Goal: Ask a question

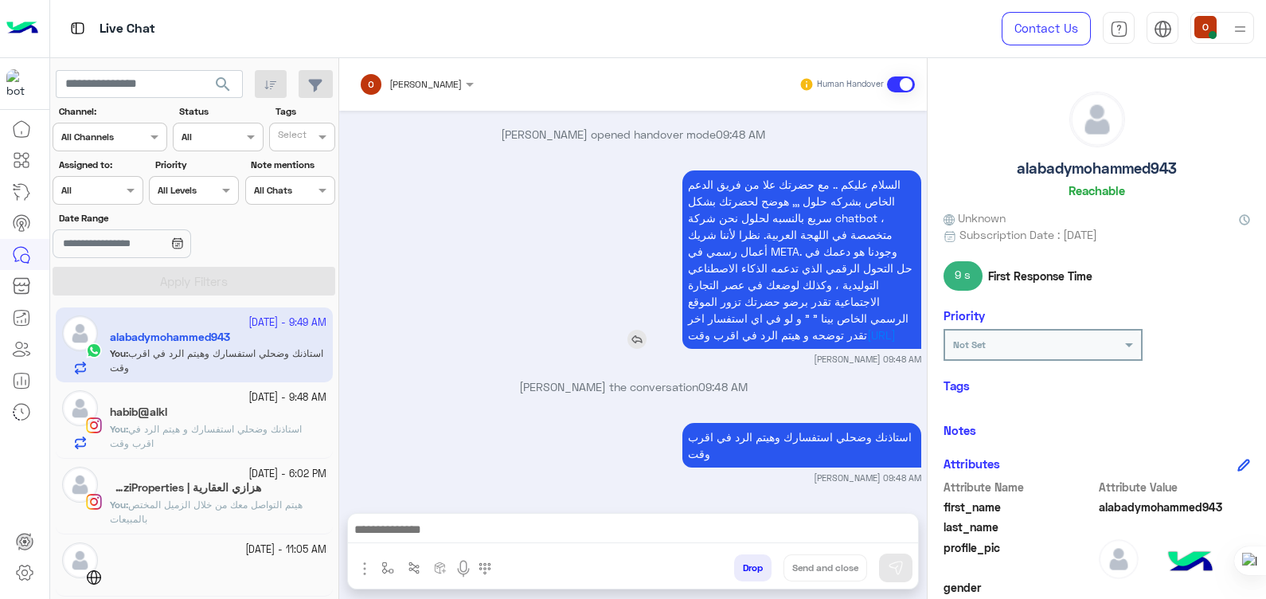
click at [592, 250] on div "السلام عليكم .. مع حضرتك علا من فريق الدعم الخاص بشركه حلول ,,, هوضح لحضرتك بشك…" at bounding box center [757, 259] width 330 height 178
click at [432, 246] on div "السلام عليكم .. مع حضرتك علا من فريق الدعم الخاص بشركه حلول ,,, هوضح لحضرتك بشك…" at bounding box center [634, 265] width 576 height 199
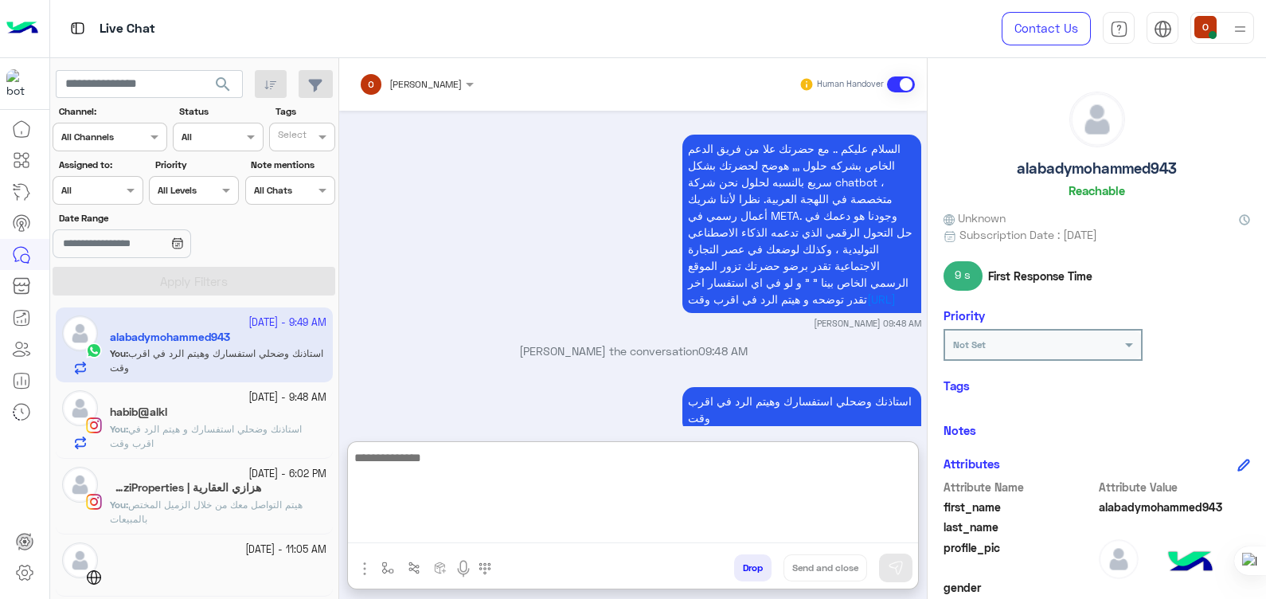
click at [503, 539] on textarea at bounding box center [633, 495] width 570 height 96
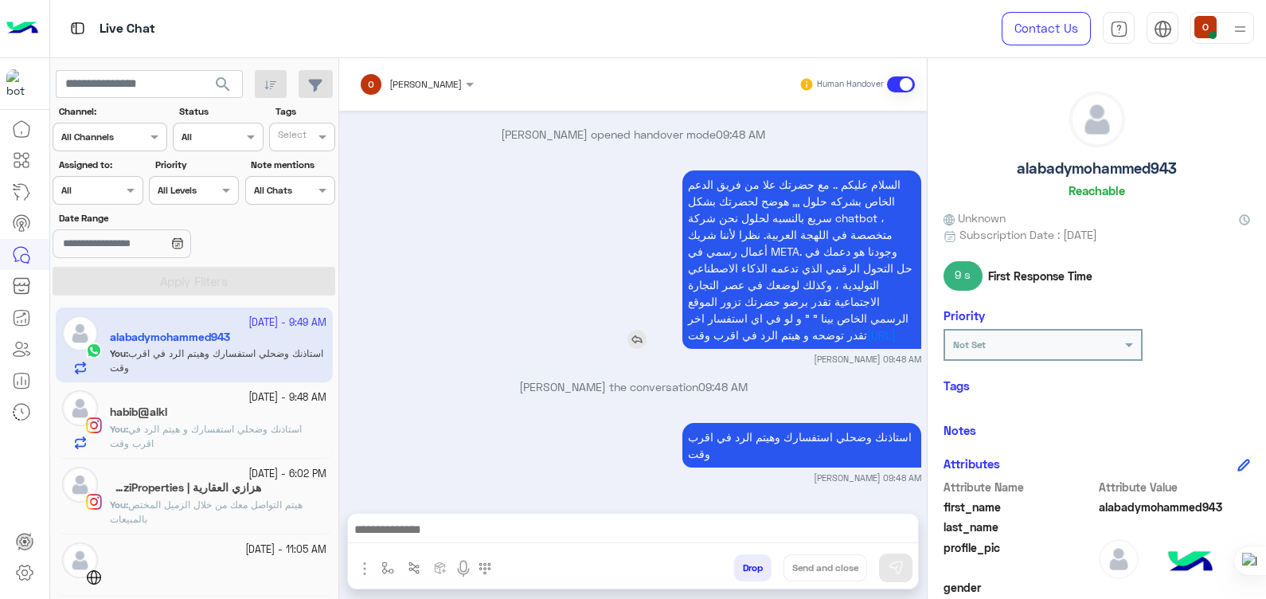
click at [592, 334] on div "السلام عليكم .. مع حضرتك علا من فريق الدعم الخاص بشركه حلول ,,, هوضح لحضرتك بشك…" at bounding box center [757, 259] width 330 height 178
click at [779, 8] on div "Live Chat" at bounding box center [455, 28] width 810 height 57
